Goal: Information Seeking & Learning: Learn about a topic

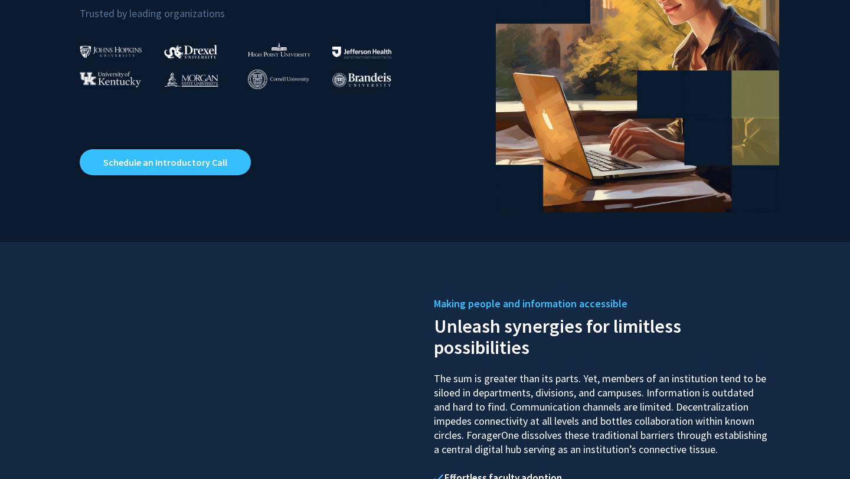
scroll to position [248, 0]
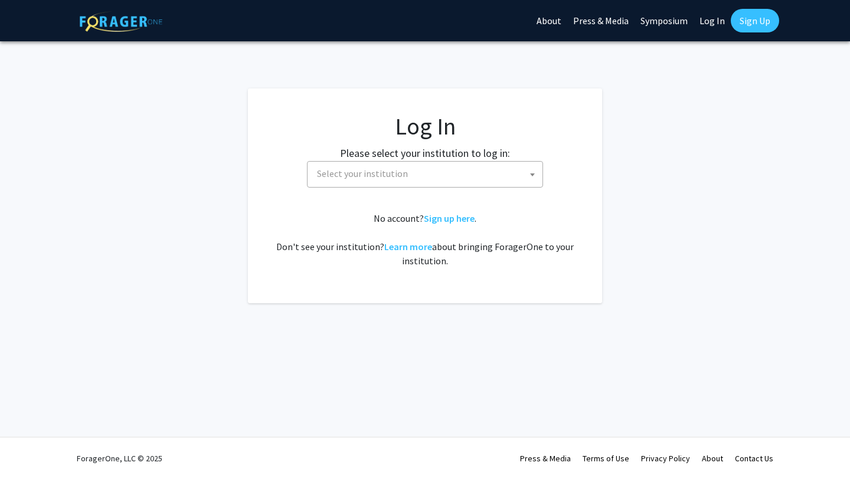
select select
click at [402, 168] on span "Select your institution" at bounding box center [362, 174] width 91 height 12
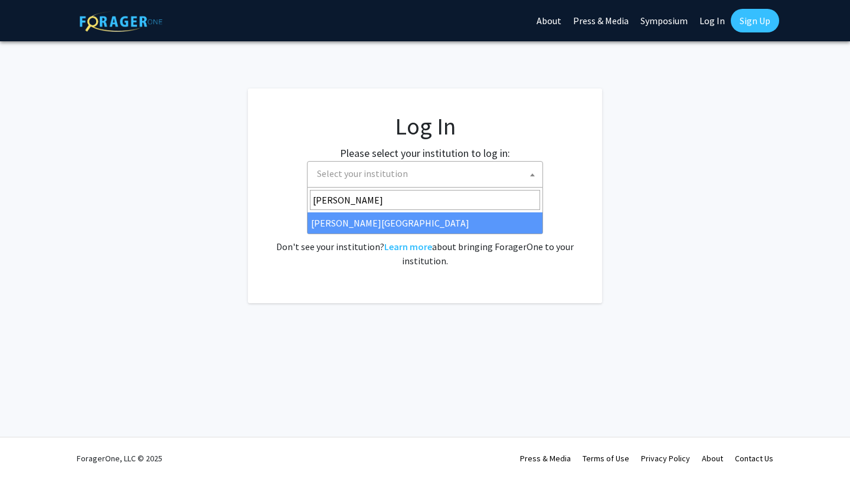
type input "[PERSON_NAME]"
select select "21"
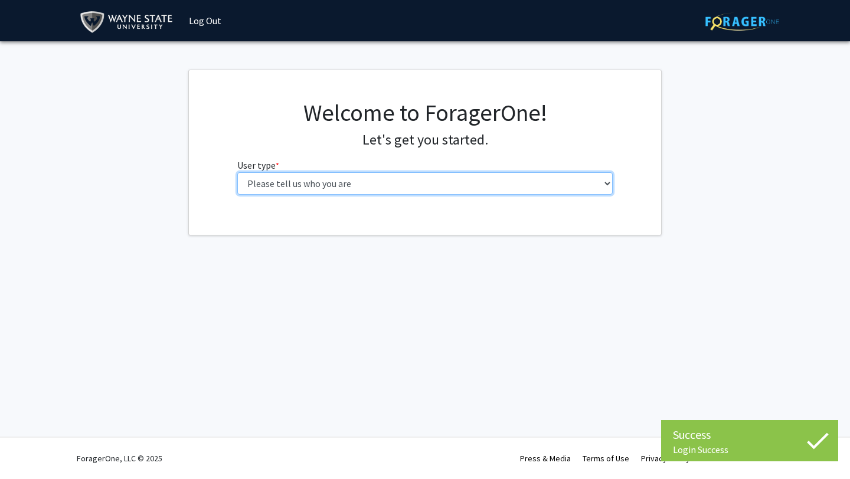
click at [337, 178] on select "Please tell us who you are Undergraduate Student Master's Student Doctoral Cand…" at bounding box center [425, 183] width 376 height 22
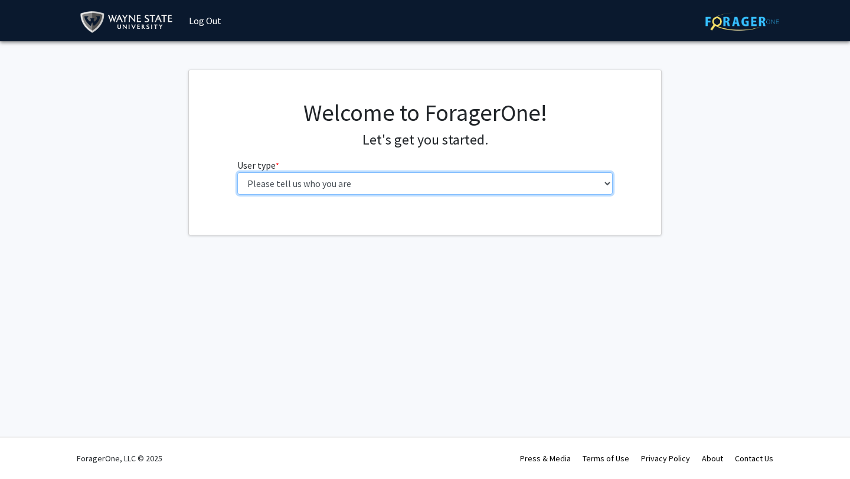
select select "1: undergrad"
click at [237, 172] on select "Please tell us who you are Undergraduate Student Master's Student Doctoral Cand…" at bounding box center [425, 183] width 376 height 22
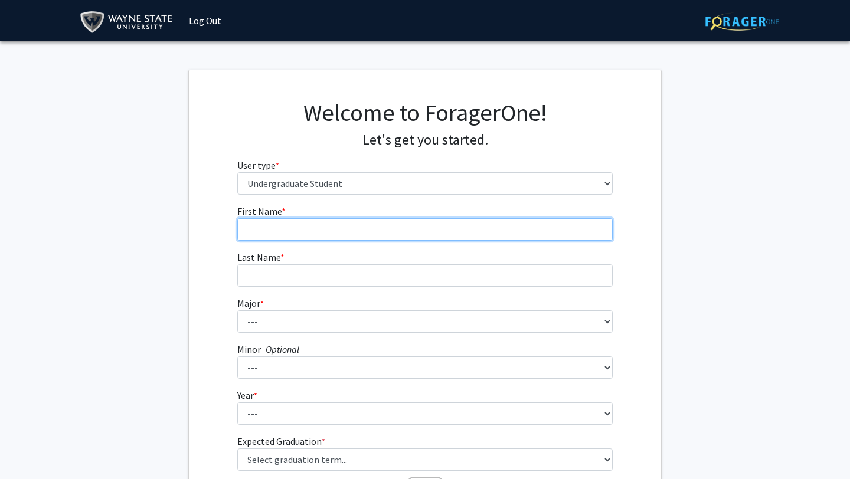
click at [364, 230] on input "First Name * required" at bounding box center [425, 229] width 376 height 22
type input "Misha"
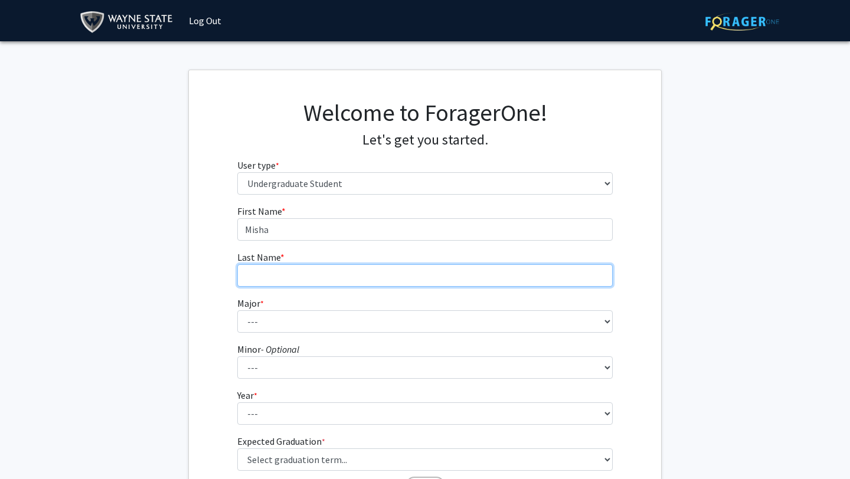
click at [339, 274] on input "Last Name * required" at bounding box center [425, 275] width 376 height 22
type input "Patel"
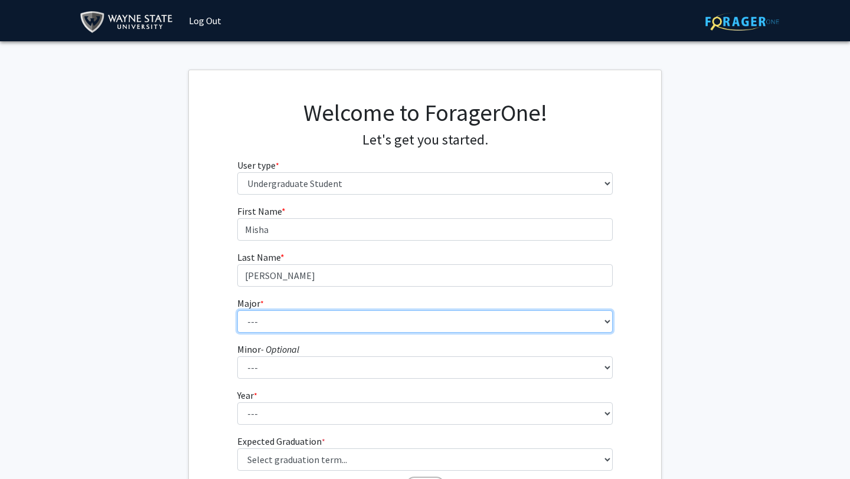
click at [324, 324] on select "--- Accounting African American Studies Anthropology Applied Behavior Analysis …" at bounding box center [425, 321] width 376 height 22
select select "69: 1849"
click at [237, 310] on select "--- Accounting African American Studies Anthropology Applied Behavior Analysis …" at bounding box center [425, 321] width 376 height 22
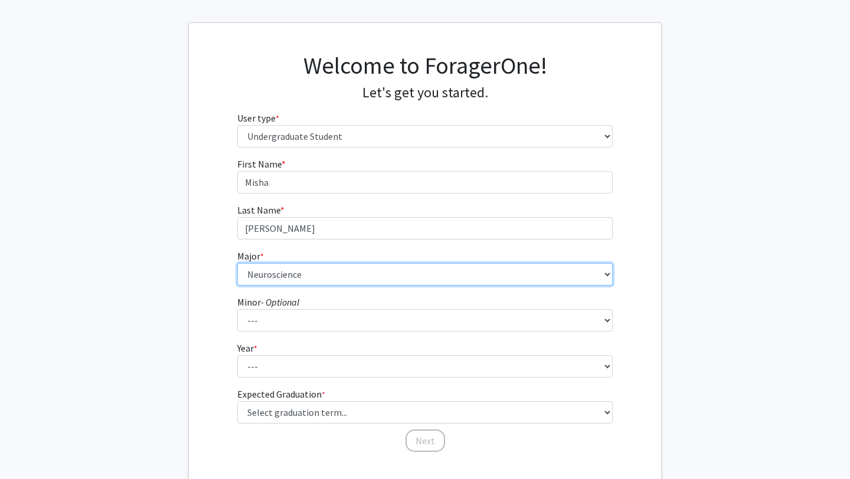
scroll to position [49, 0]
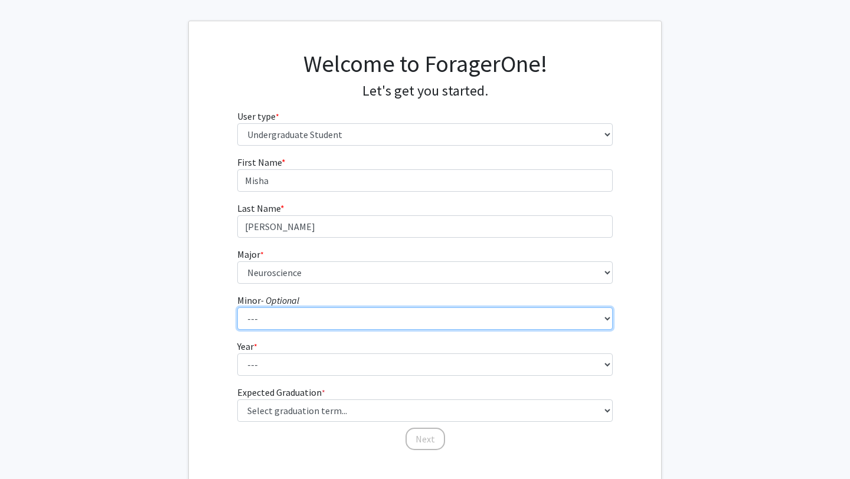
click at [274, 318] on select "--- African American Studies Africana Theatre and Dance Animation and Interacti…" at bounding box center [425, 318] width 376 height 22
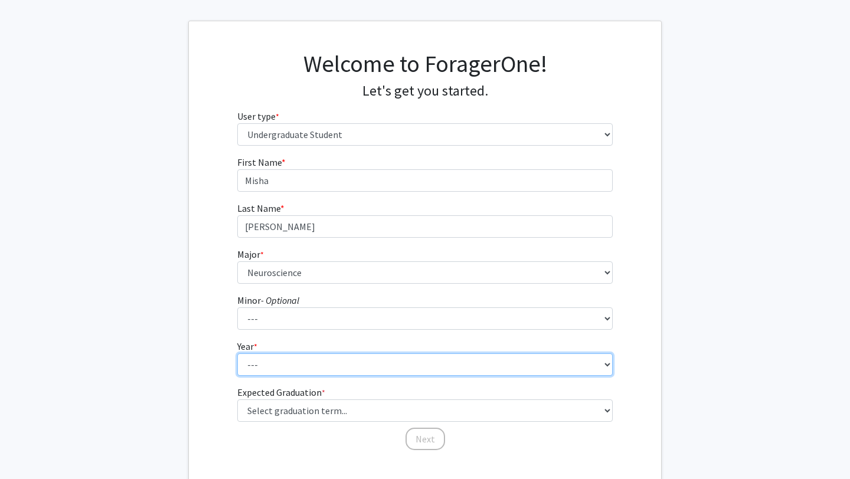
click at [266, 365] on select "--- First-year Sophomore Junior Senior Postbaccalaureate Certificate" at bounding box center [425, 364] width 376 height 22
select select "1: first-year"
click at [237, 353] on select "--- First-year Sophomore Junior Senior Postbaccalaureate Certificate" at bounding box center [425, 364] width 376 height 22
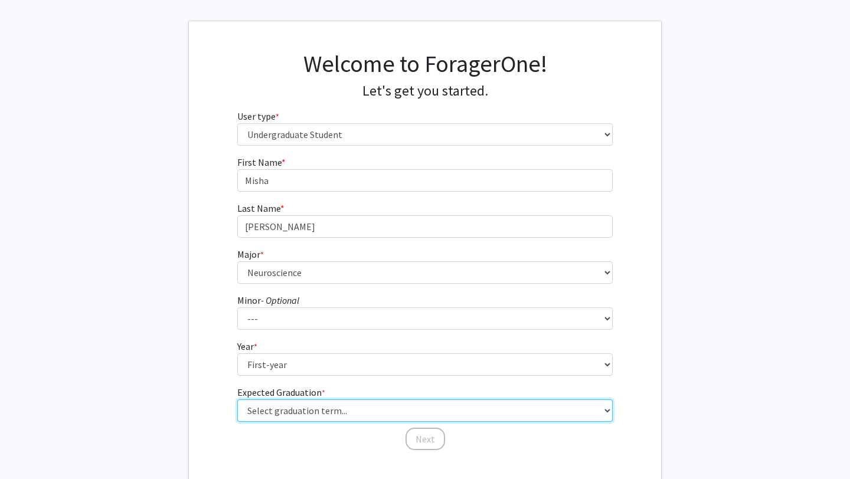
click at [283, 412] on select "Select graduation term... Spring 2025 Summer 2025 Fall 2025 Winter 2025 Spring …" at bounding box center [425, 411] width 376 height 22
select select "20: winter_2029"
click at [237, 400] on select "Select graduation term... Spring 2025 Summer 2025 Fall 2025 Winter 2025 Spring …" at bounding box center [425, 411] width 376 height 22
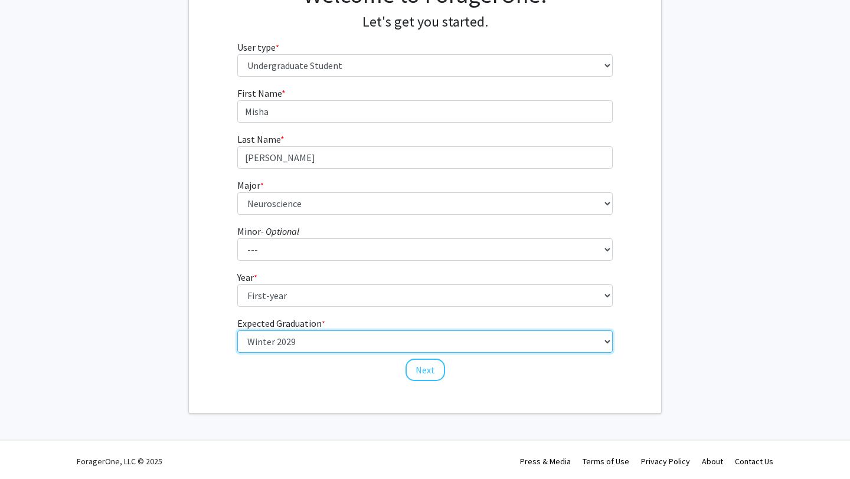
scroll to position [121, 0]
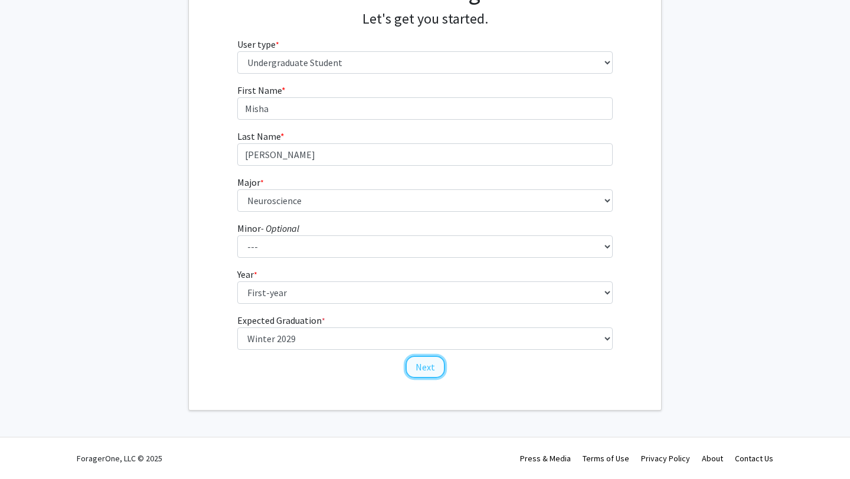
click at [417, 365] on button "Next" at bounding box center [425, 367] width 40 height 22
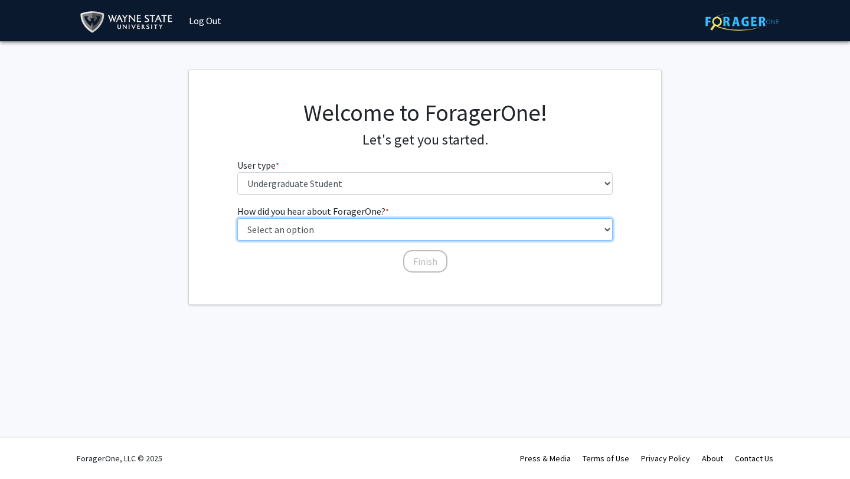
click at [392, 223] on select "Select an option Peer/student recommendation Faculty/staff recommendation Unive…" at bounding box center [425, 229] width 376 height 22
select select "3: university_website"
click at [237, 218] on select "Select an option Peer/student recommendation Faculty/staff recommendation Unive…" at bounding box center [425, 229] width 376 height 22
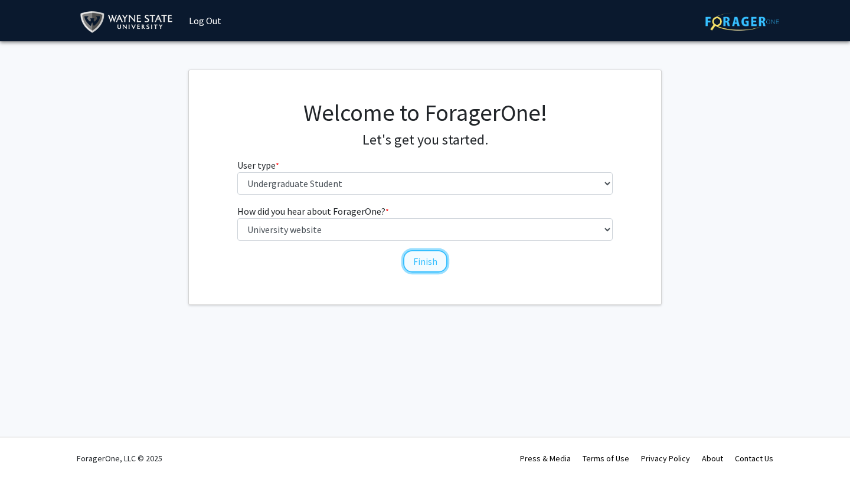
click at [411, 265] on button "Finish" at bounding box center [425, 261] width 44 height 22
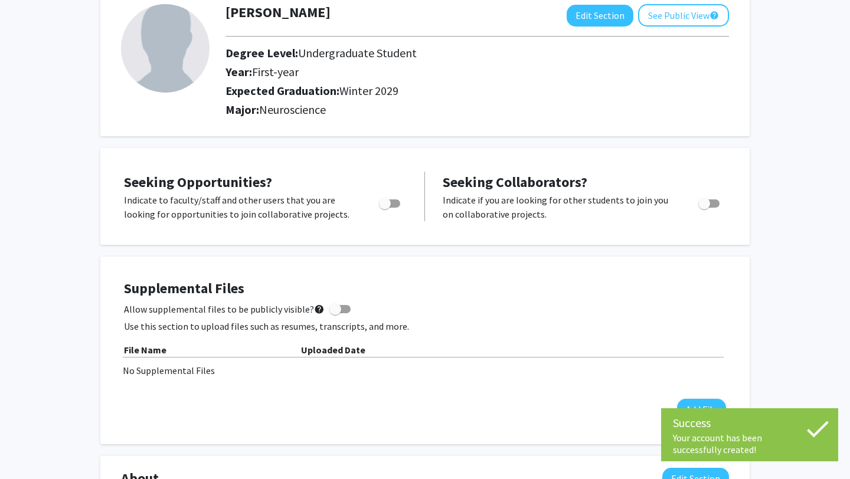
scroll to position [74, 0]
click at [385, 202] on span "Toggle" at bounding box center [385, 203] width 12 height 12
click at [385, 207] on input "Are you actively seeking opportunities?" at bounding box center [384, 207] width 1 height 1
checkbox input "true"
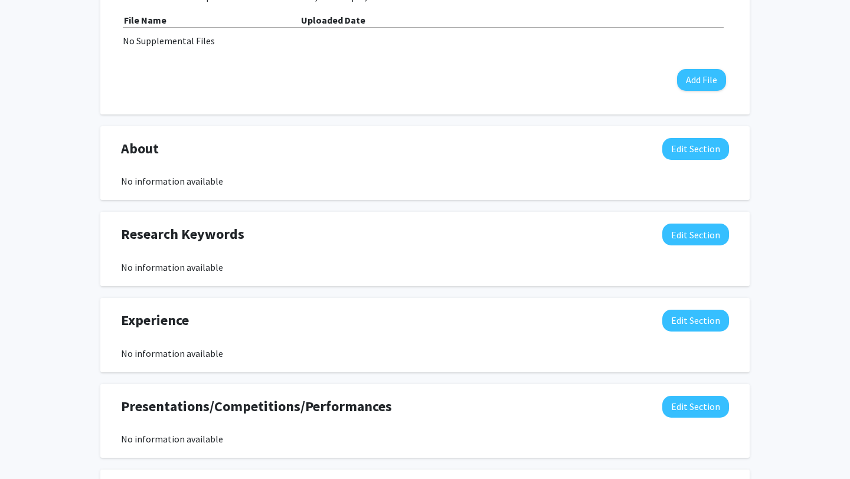
scroll to position [0, 0]
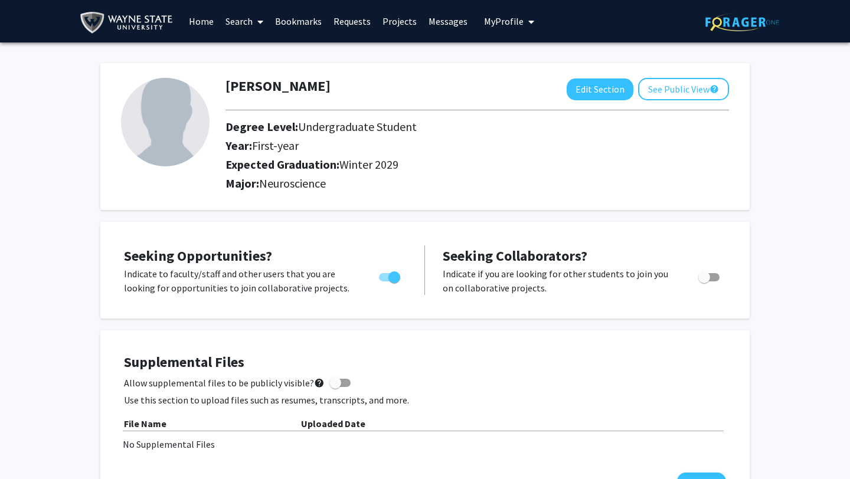
click at [244, 19] on link "Search" at bounding box center [245, 21] width 50 height 41
click at [244, 55] on span "Faculty/Staff" at bounding box center [263, 54] width 87 height 24
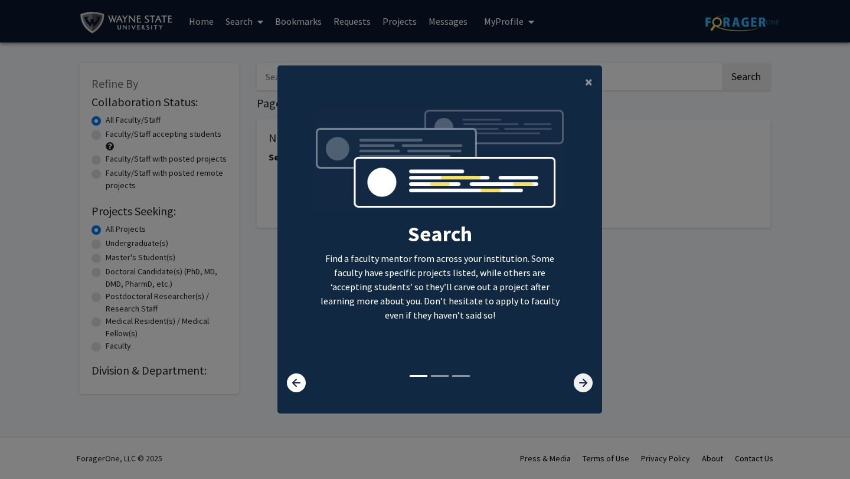
click at [580, 386] on icon at bounding box center [583, 383] width 19 height 19
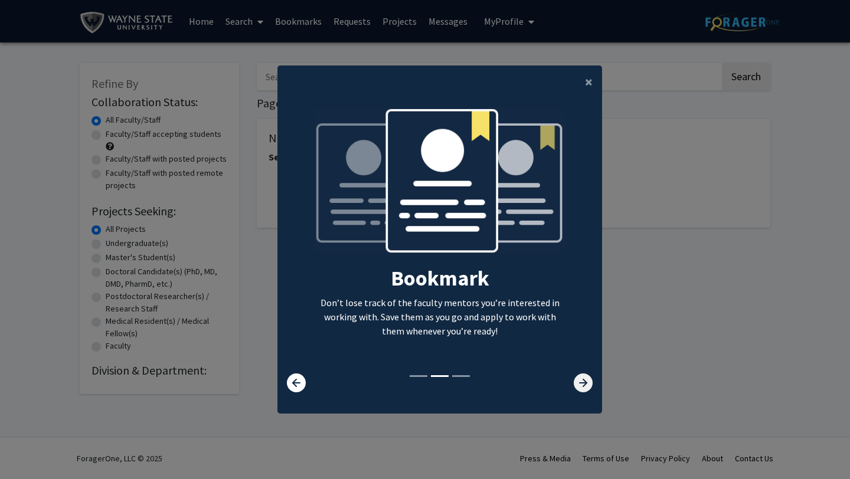
click at [580, 386] on icon at bounding box center [583, 383] width 19 height 19
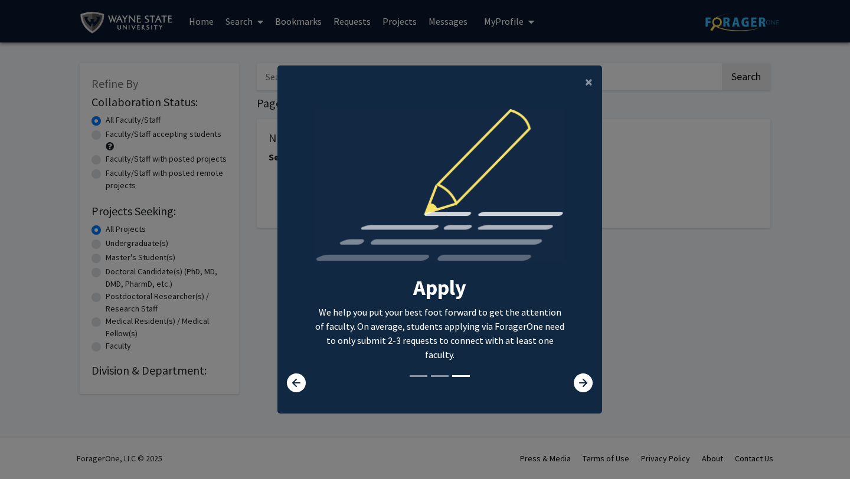
click at [566, 74] on div "×" at bounding box center [439, 82] width 325 height 33
click at [581, 76] on button "×" at bounding box center [588, 82] width 27 height 33
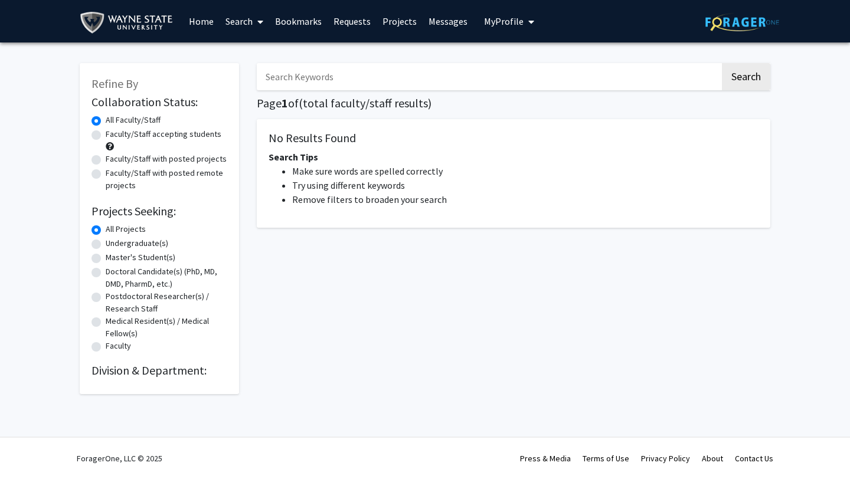
click at [292, 84] on input "Search Keywords" at bounding box center [488, 76] width 463 height 27
click at [106, 136] on label "Faculty/Staff accepting students" at bounding box center [164, 134] width 116 height 12
click at [106, 136] on input "Faculty/Staff accepting students" at bounding box center [110, 132] width 8 height 8
radio input "true"
click at [278, 81] on input "Search Keywords" at bounding box center [488, 76] width 463 height 27
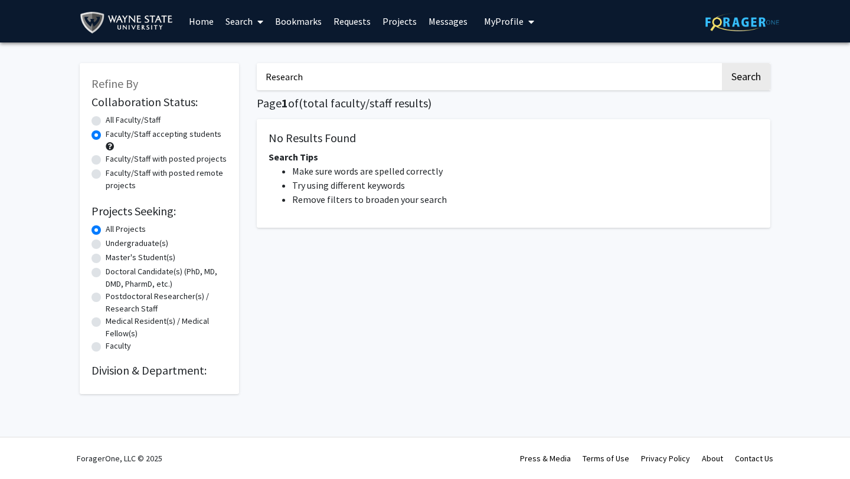
type input "Research"
click at [722, 63] on button "Search" at bounding box center [746, 76] width 48 height 27
radio input "true"
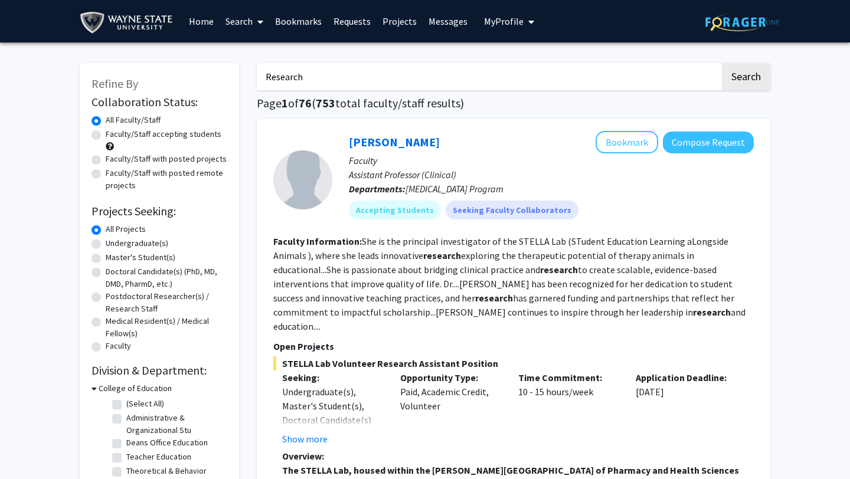
click at [96, 239] on div "Undergraduate(s)" at bounding box center [159, 244] width 136 height 14
click at [106, 244] on label "Undergraduate(s)" at bounding box center [137, 243] width 63 height 12
click at [106, 244] on input "Undergraduate(s)" at bounding box center [110, 241] width 8 height 8
radio input "true"
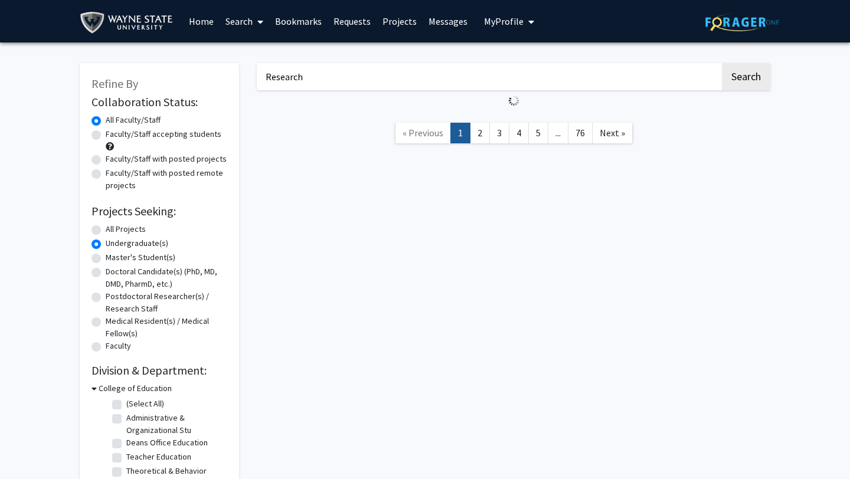
click at [106, 230] on label "All Projects" at bounding box center [126, 229] width 40 height 12
click at [106, 230] on input "All Projects" at bounding box center [110, 227] width 8 height 8
radio input "true"
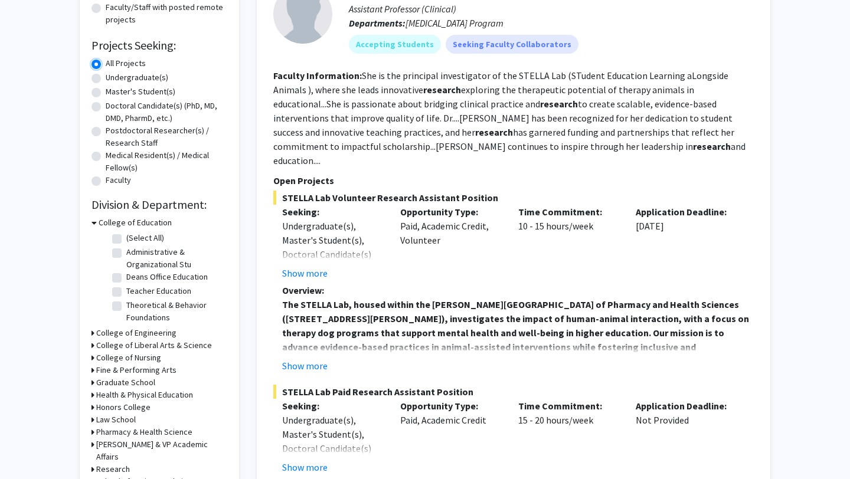
scroll to position [168, 0]
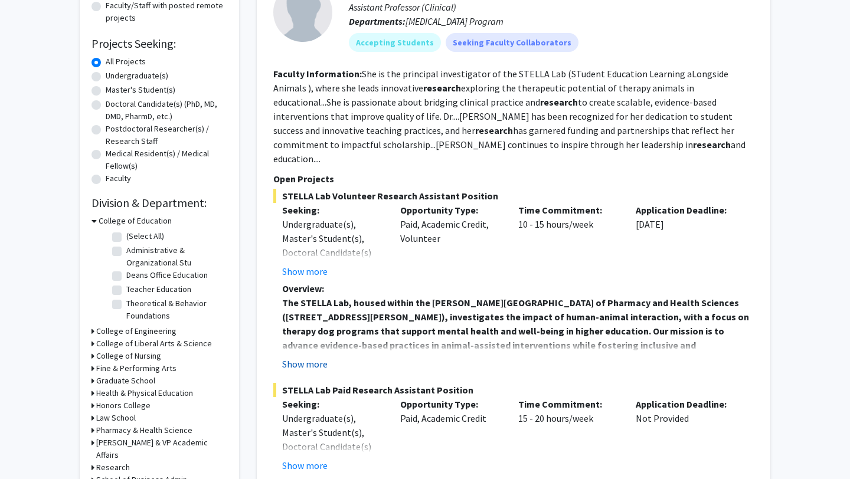
click at [313, 357] on button "Show more" at bounding box center [304, 364] width 45 height 14
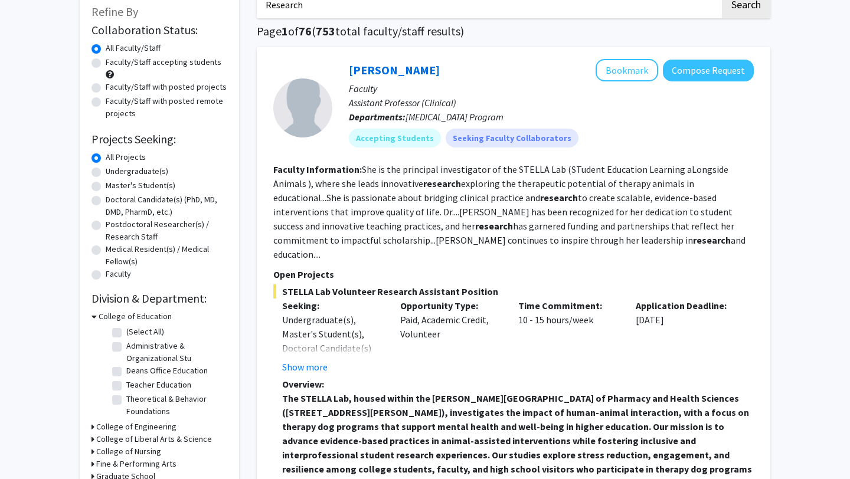
scroll to position [71, 0]
click at [698, 66] on button "Compose Request" at bounding box center [708, 71] width 91 height 22
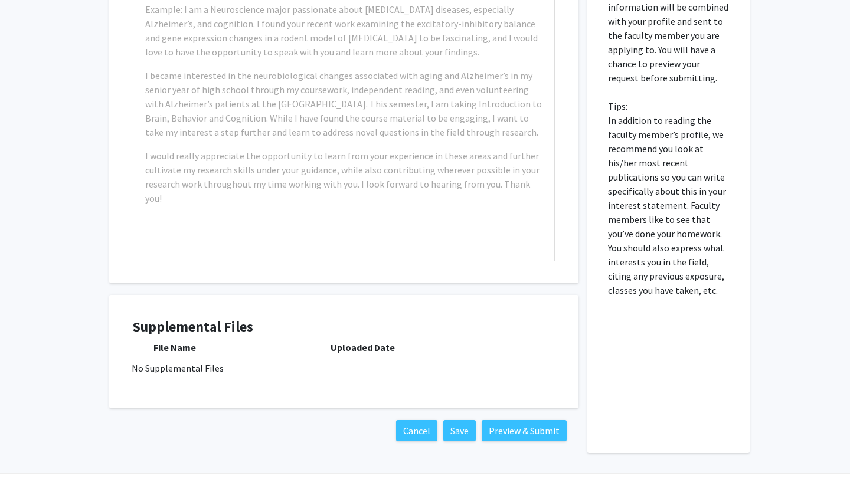
scroll to position [446, 0]
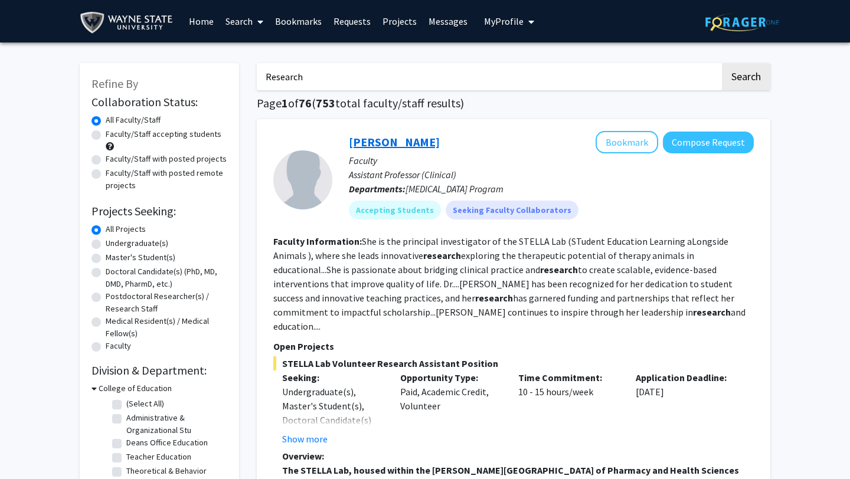
click at [381, 141] on link "Christine Kivlen" at bounding box center [394, 142] width 91 height 15
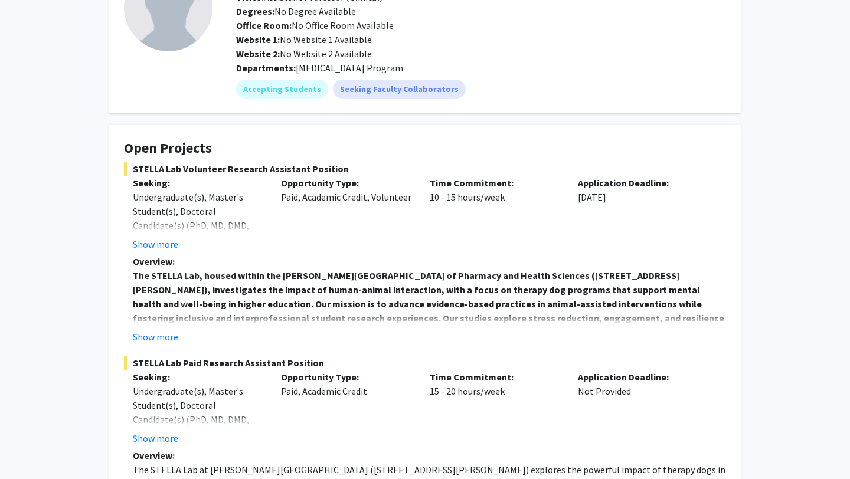
scroll to position [104, 0]
drag, startPoint x: 135, startPoint y: 166, endPoint x: 338, endPoint y: 162, distance: 203.1
click at [338, 162] on span "STELLA Lab Volunteer Research Assistant Position" at bounding box center [425, 168] width 602 height 14
copy span "STELLA Lab Volunteer Research Assistant Position"
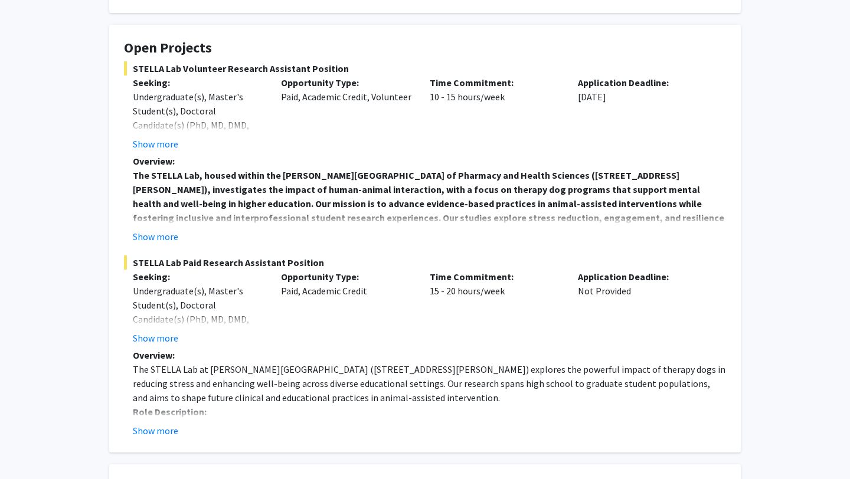
scroll to position [205, 0]
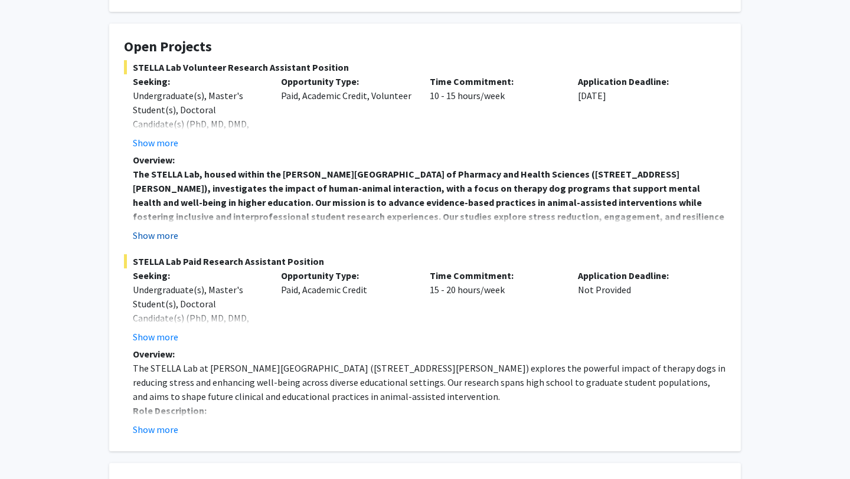
click at [163, 234] on button "Show more" at bounding box center [155, 235] width 45 height 14
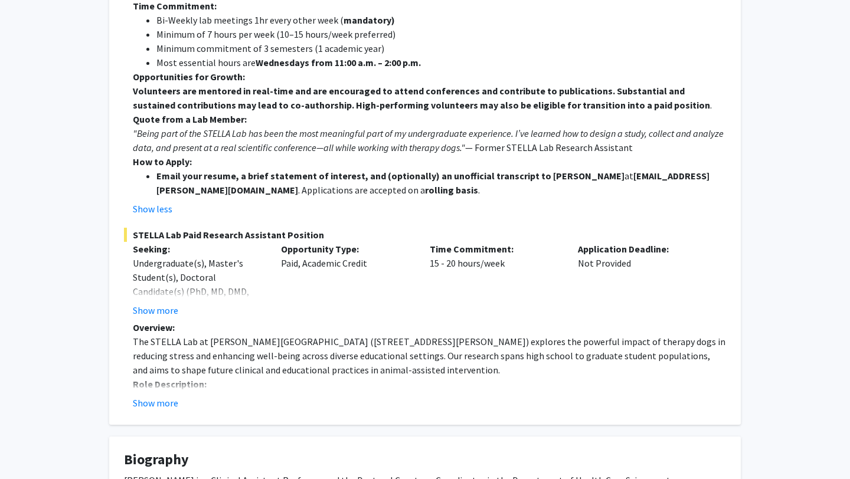
scroll to position [587, 0]
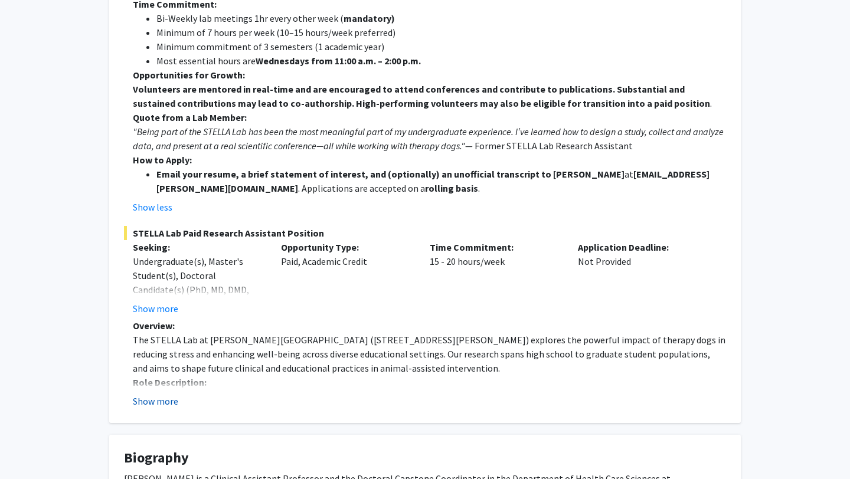
click at [158, 394] on button "Show more" at bounding box center [155, 401] width 45 height 14
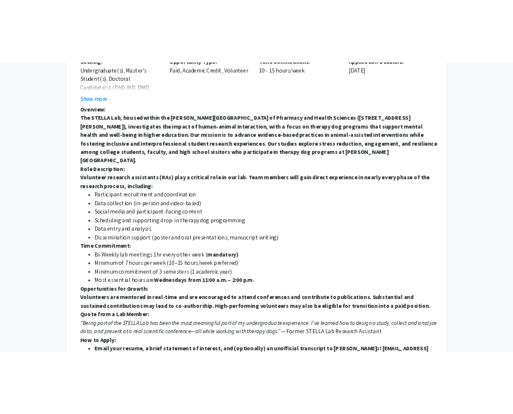
scroll to position [289, 0]
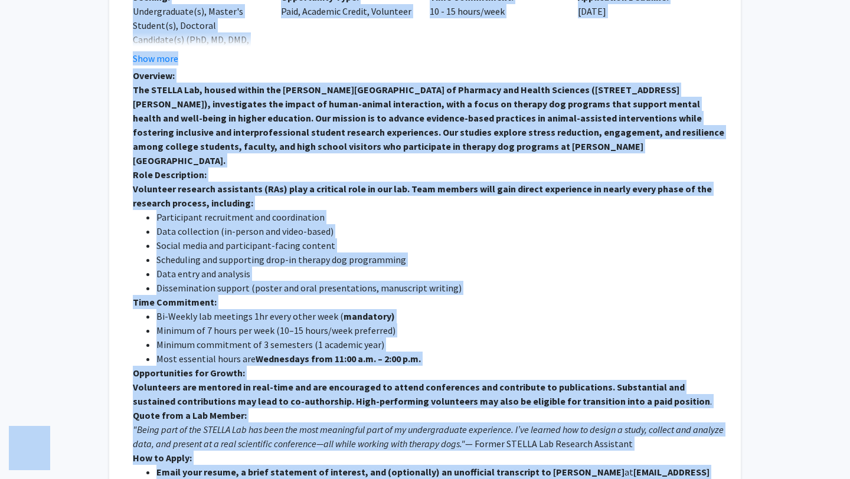
copy body "Skip navigation Home Search Bookmarks Requests Projects Messages My Profile Mis…"
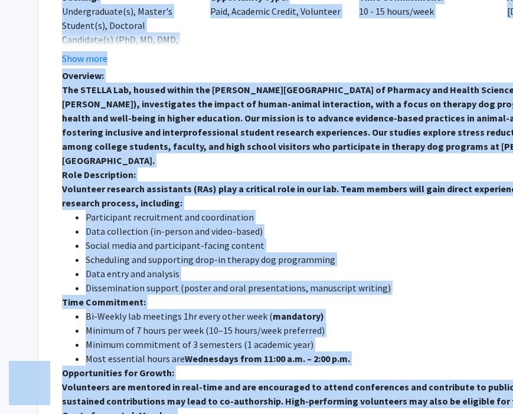
copy body "Skip navigation Home Search Bookmarks Requests Projects Messages My Profile Mis…"
